Goal: Information Seeking & Learning: Learn about a topic

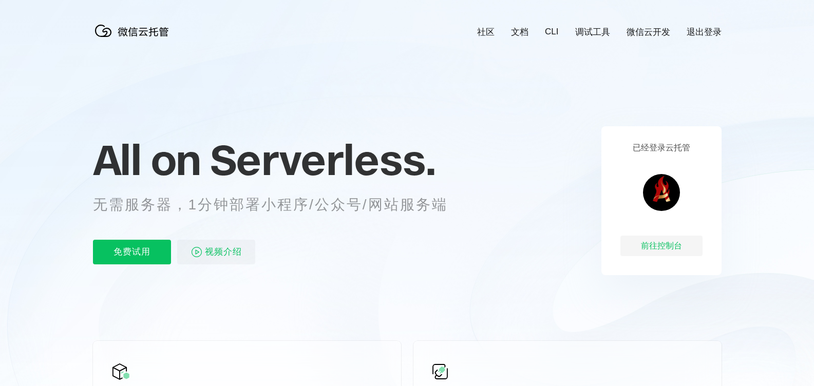
scroll to position [0, 1826]
click at [221, 246] on span "视频介绍" at bounding box center [223, 252] width 37 height 25
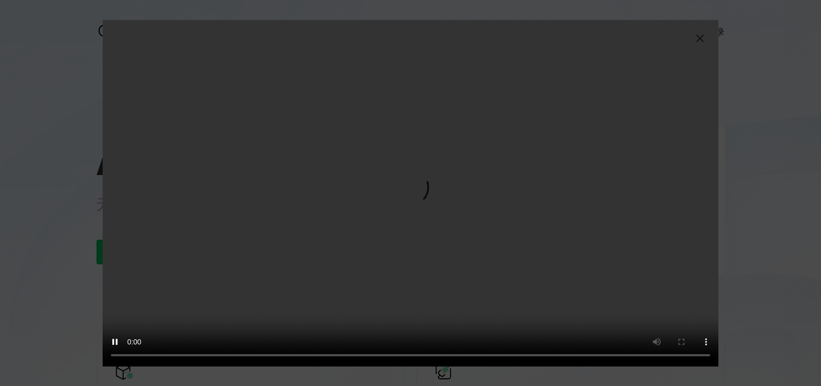
click at [701, 37] on img at bounding box center [700, 38] width 12 height 12
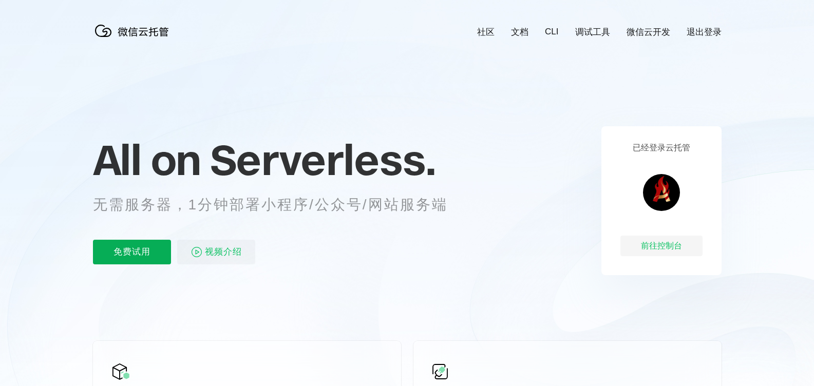
click at [125, 256] on p "免费试用" at bounding box center [132, 252] width 78 height 25
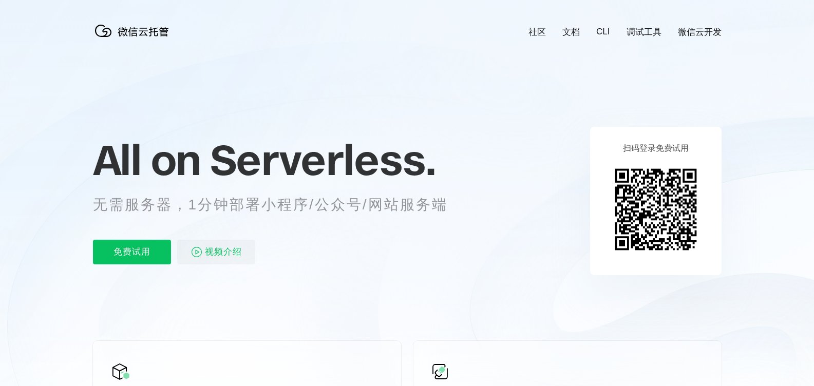
scroll to position [0, 1826]
click at [565, 28] on link "文档" at bounding box center [570, 32] width 17 height 12
